Goal: Navigation & Orientation: Find specific page/section

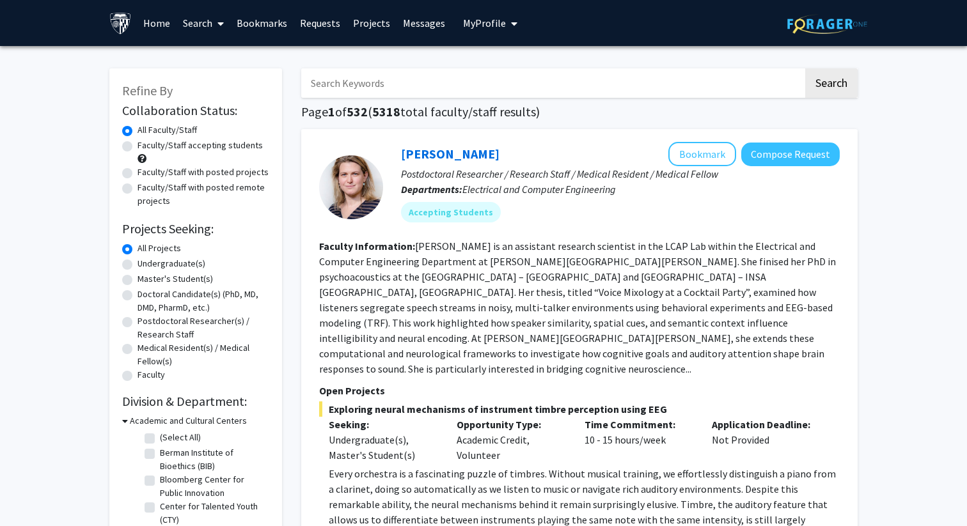
click at [441, 21] on link "Messages" at bounding box center [423, 23] width 55 height 45
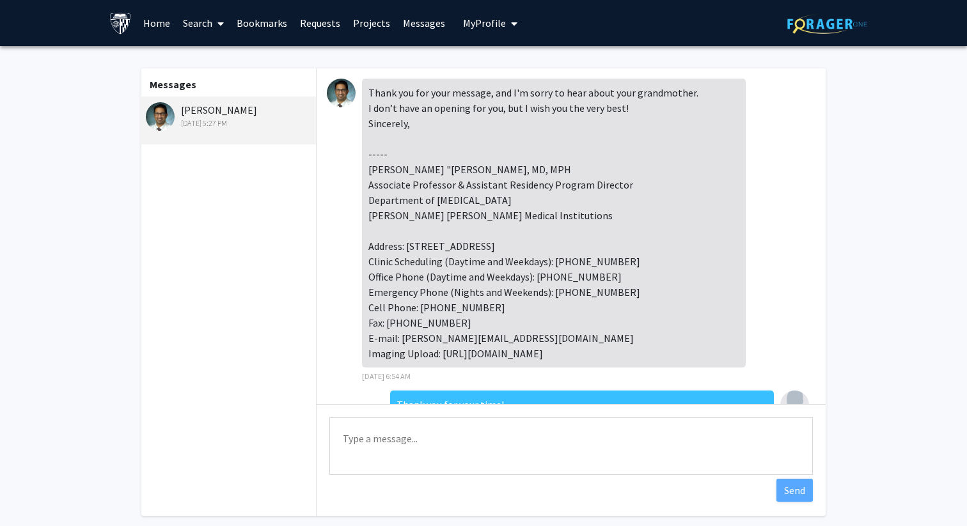
click at [361, 20] on link "Projects" at bounding box center [372, 23] width 50 height 45
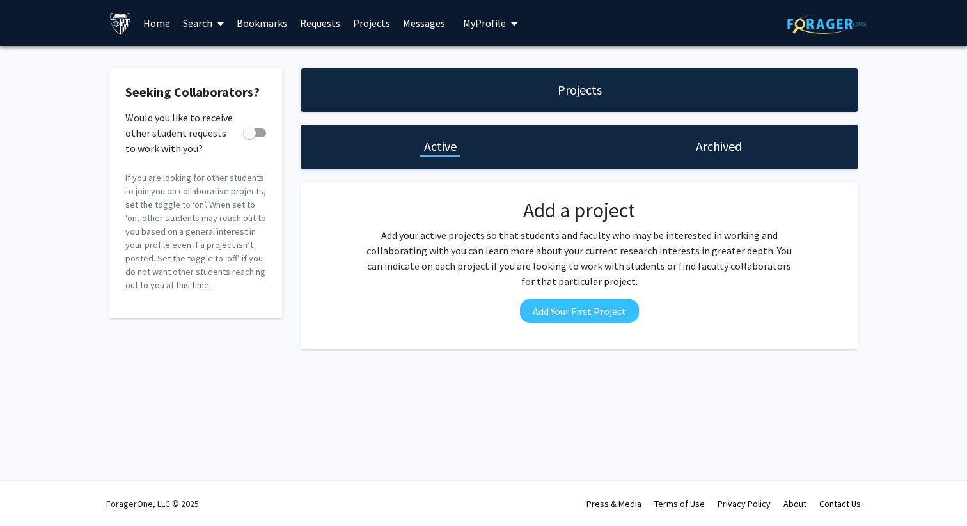
click at [417, 22] on link "Messages" at bounding box center [423, 23] width 55 height 45
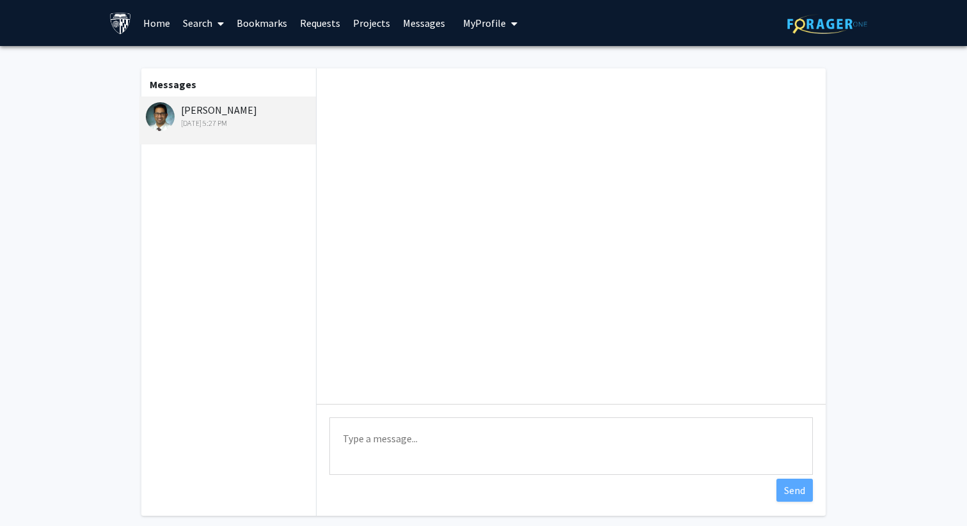
scroll to position [48, 0]
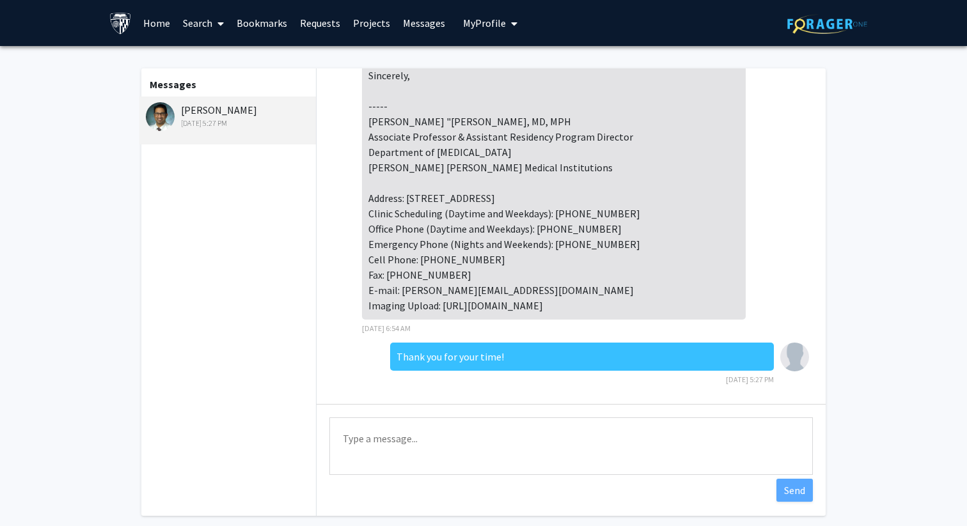
click at [483, 19] on span "My Profile" at bounding box center [484, 23] width 43 height 13
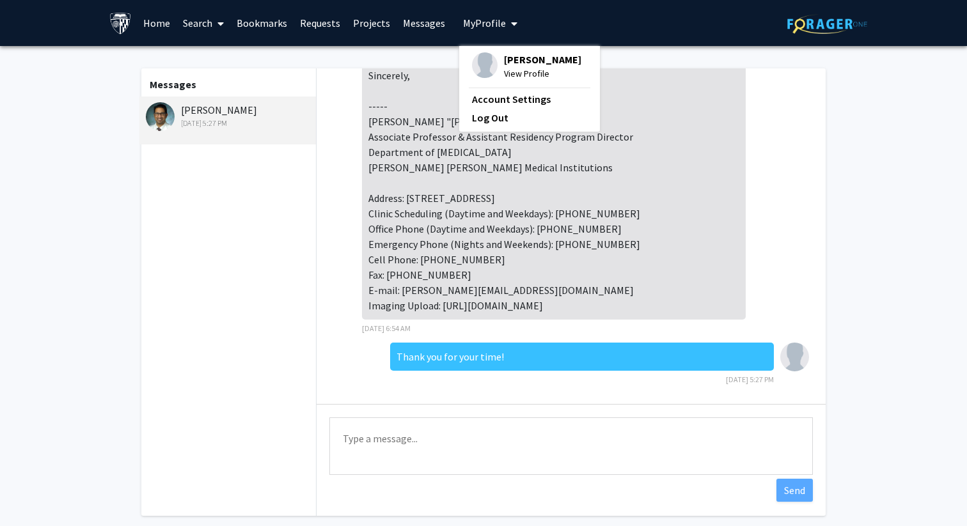
click at [526, 69] on span "View Profile" at bounding box center [542, 73] width 77 height 14
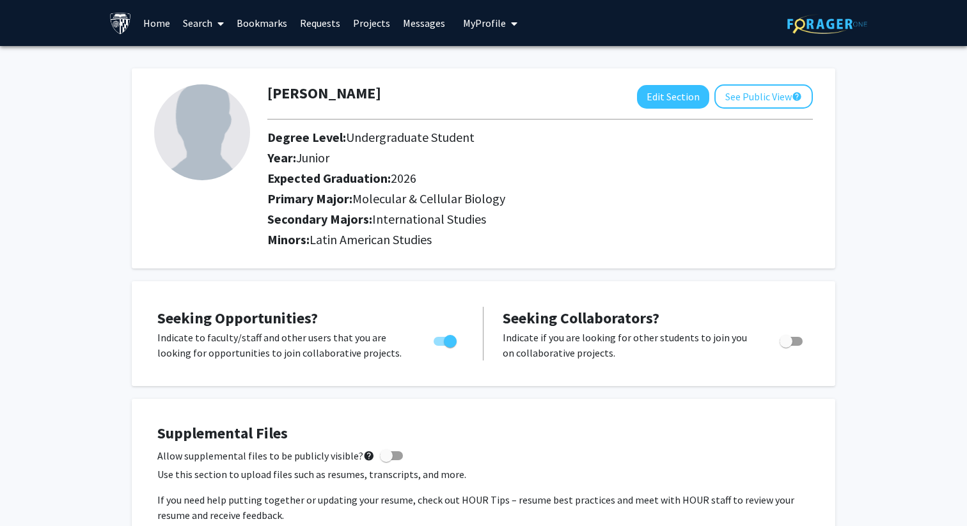
click at [476, 150] on h2 "Year: Junior" at bounding box center [495, 157] width 457 height 15
click at [314, 20] on link "Requests" at bounding box center [319, 23] width 53 height 45
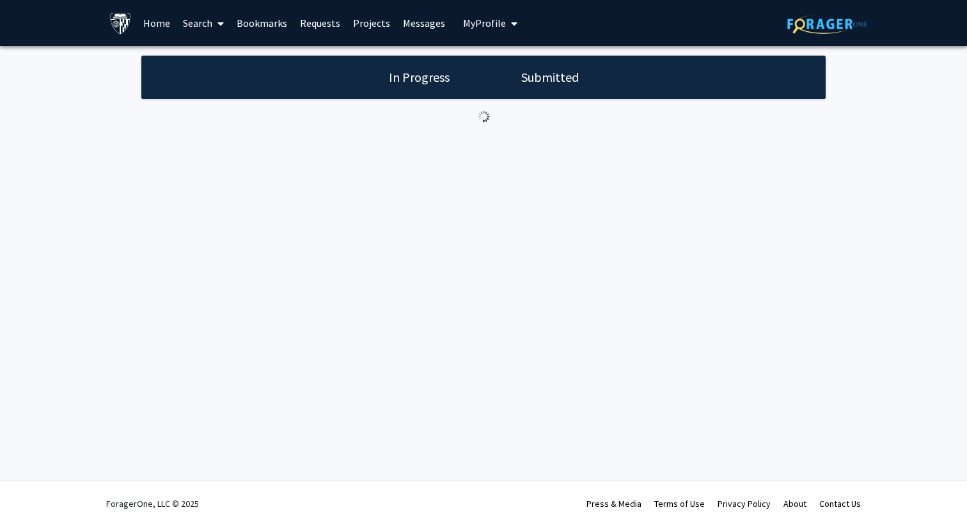
click at [276, 21] on link "Bookmarks" at bounding box center [261, 23] width 63 height 45
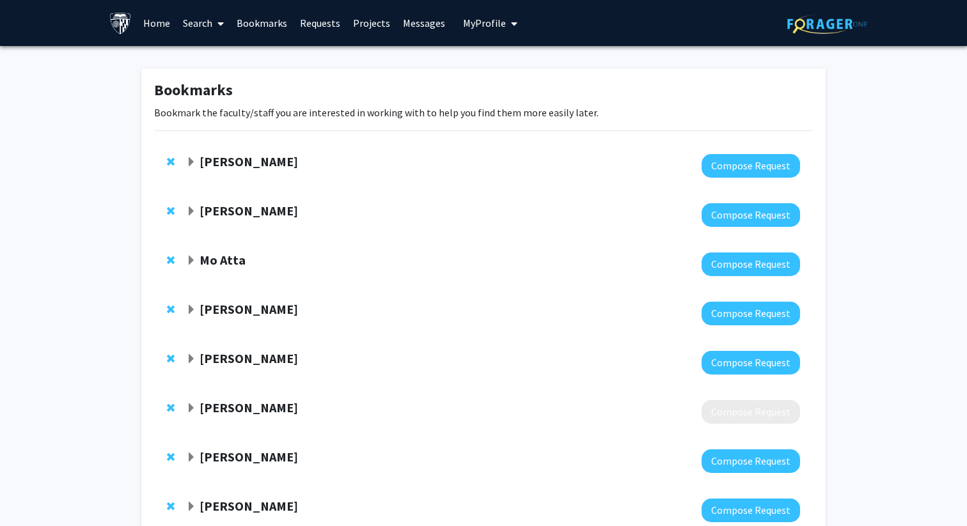
click at [268, 20] on link "Bookmarks" at bounding box center [261, 23] width 63 height 45
click at [155, 24] on link "Home" at bounding box center [157, 23] width 40 height 45
